Goal: Transaction & Acquisition: Subscribe to service/newsletter

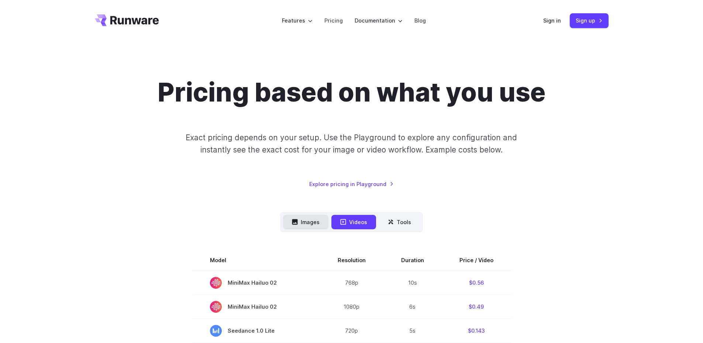
click at [314, 227] on button "Images" at bounding box center [305, 222] width 45 height 14
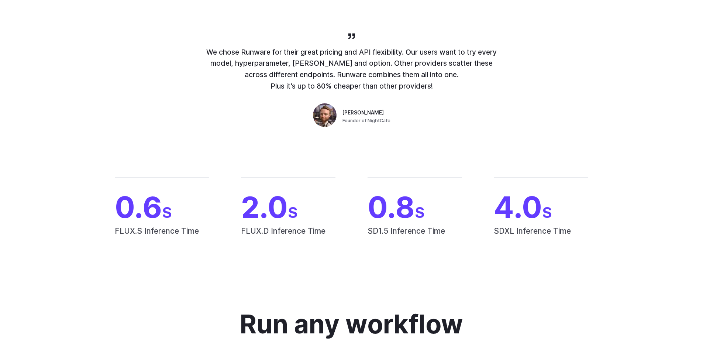
scroll to position [2540, 0]
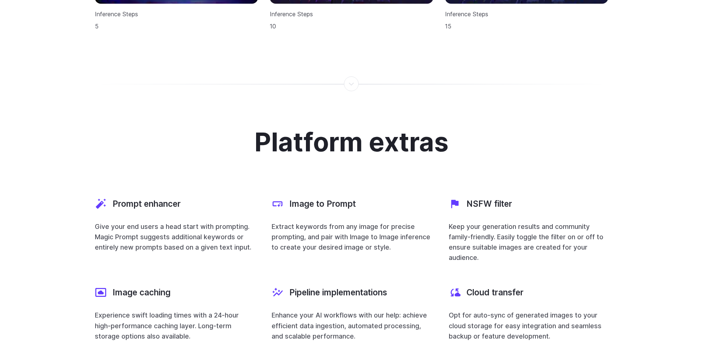
click at [596, 76] on div at bounding box center [352, 80] width 514 height 8
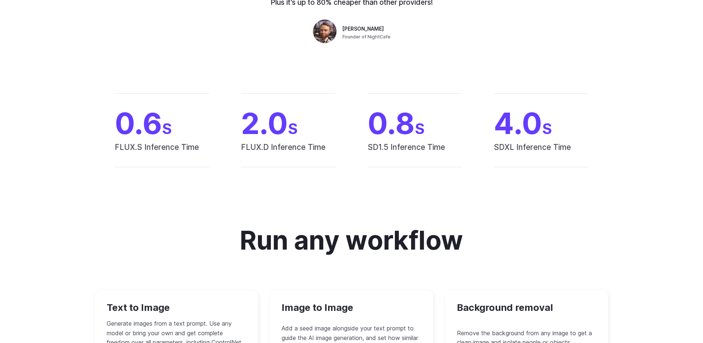
scroll to position [0, 0]
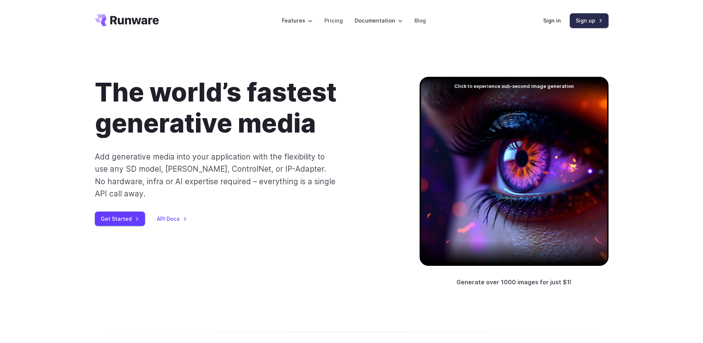
click at [591, 22] on link "Sign up" at bounding box center [589, 20] width 39 height 14
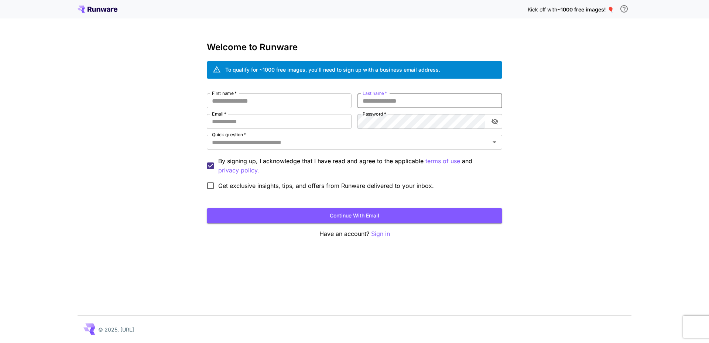
click at [402, 103] on input "Last name   *" at bounding box center [429, 100] width 145 height 15
click at [306, 148] on div "Quick question   *" at bounding box center [354, 142] width 295 height 15
